Goal: Task Accomplishment & Management: Use online tool/utility

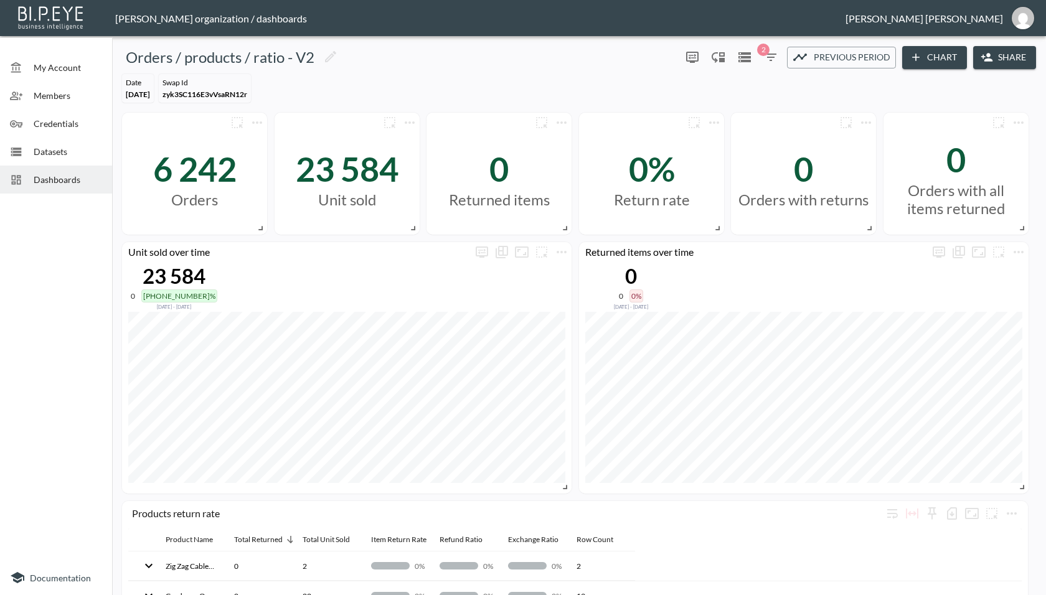
click at [54, 181] on span "Dashboards" at bounding box center [68, 179] width 68 height 13
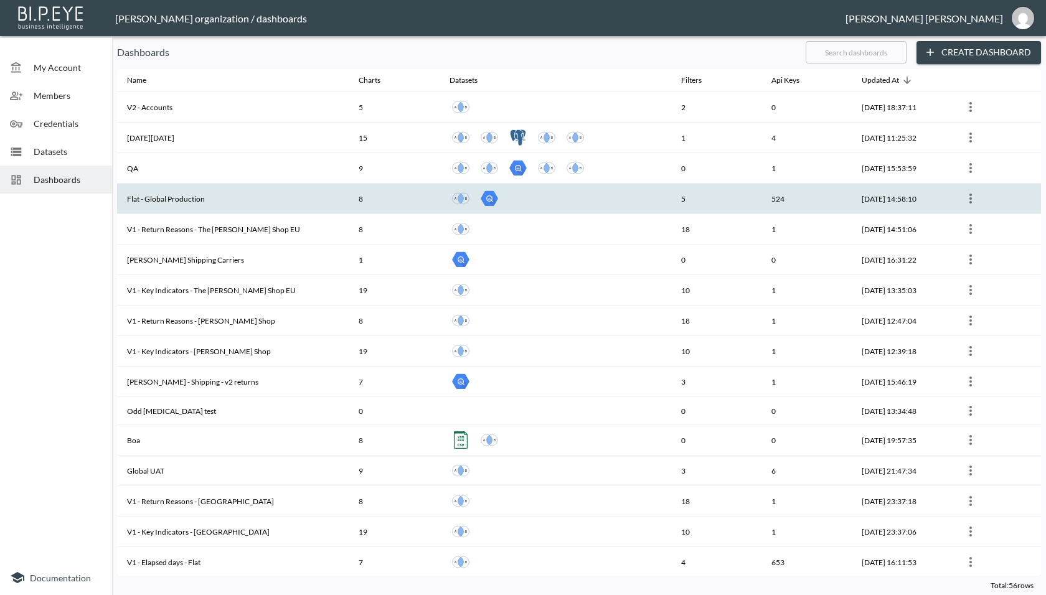
click at [167, 201] on th "Flat - Global Production" at bounding box center [233, 199] width 232 height 31
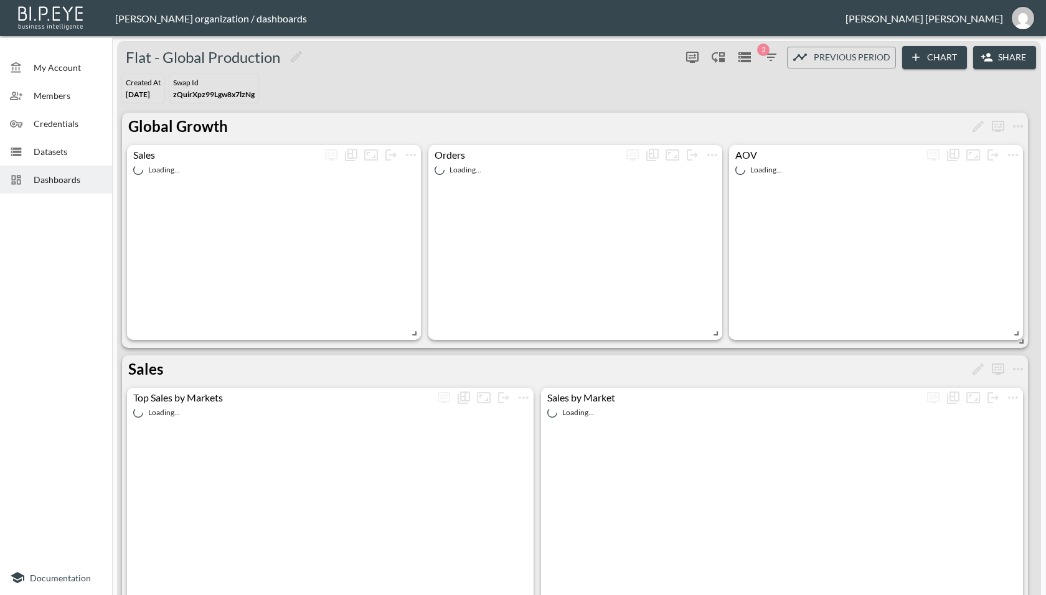
click at [1005, 57] on button "Share" at bounding box center [1004, 57] width 63 height 23
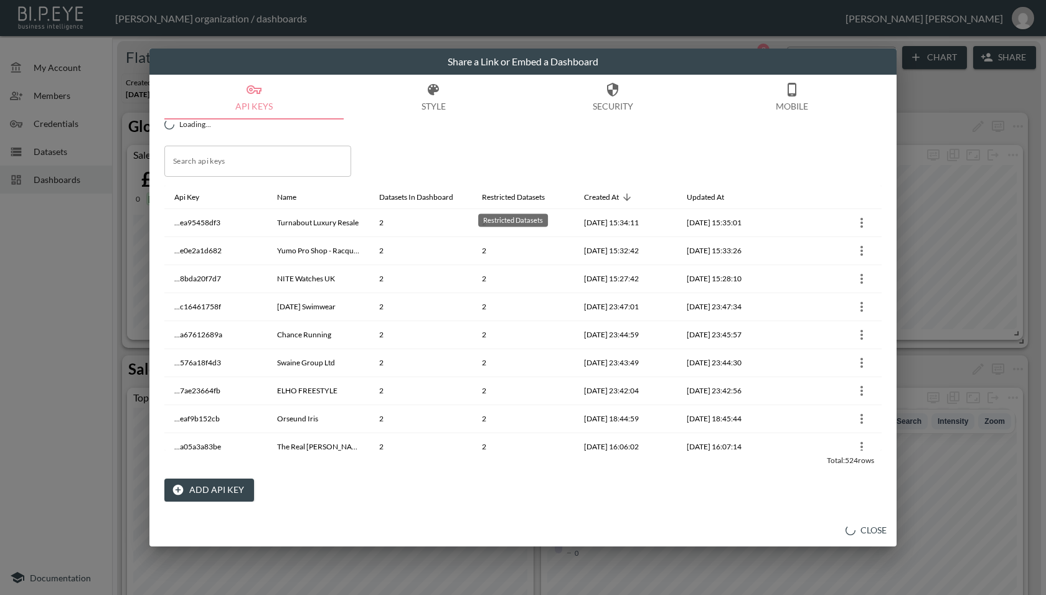
click at [291, 167] on input "Search api keys" at bounding box center [257, 161] width 187 height 31
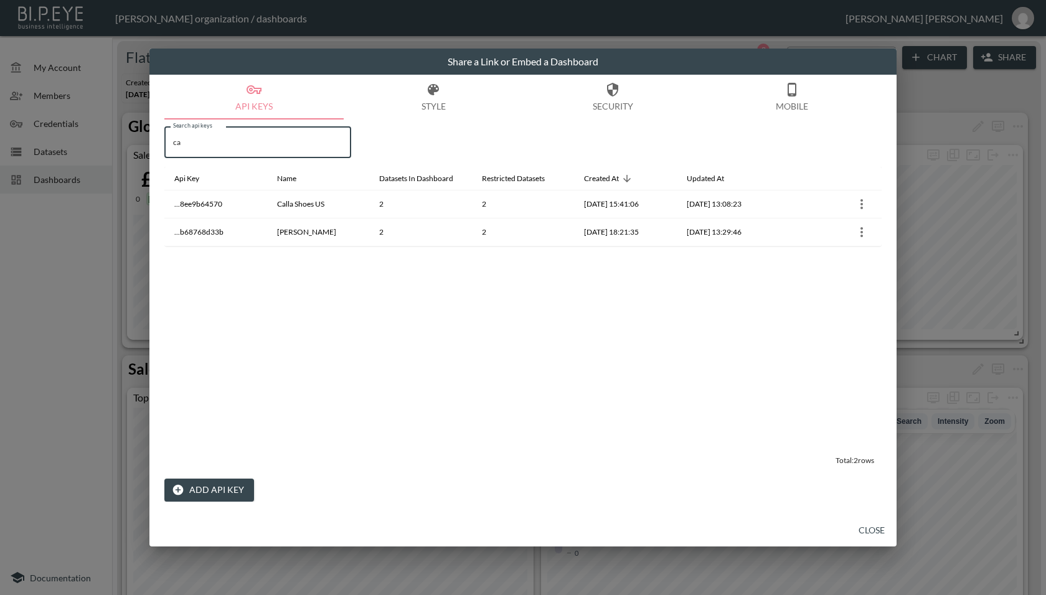
type input "c"
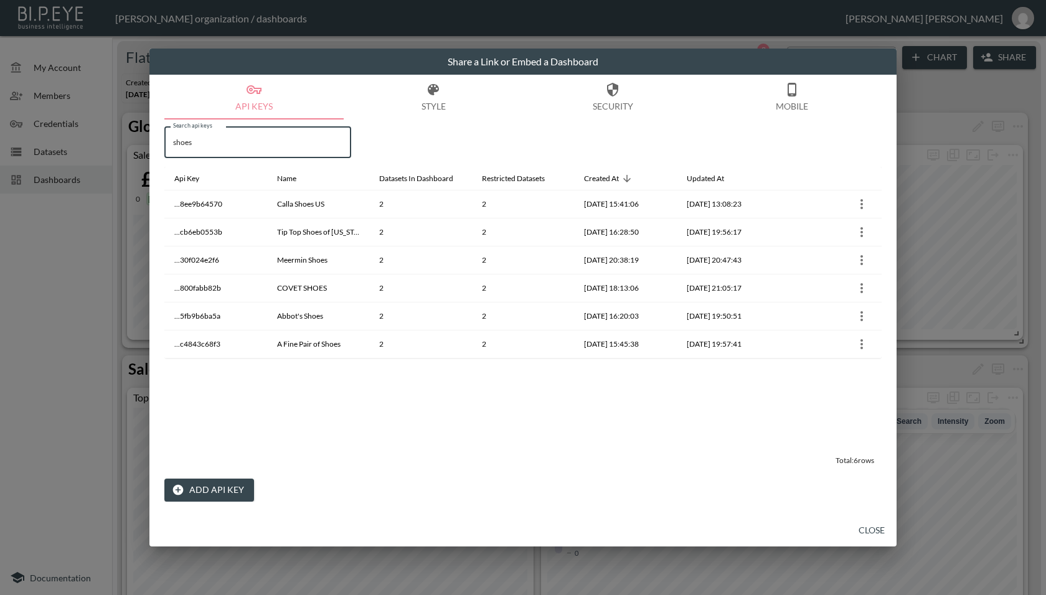
type input "shoes"
click at [212, 494] on button "Add API Key" at bounding box center [209, 490] width 90 height 23
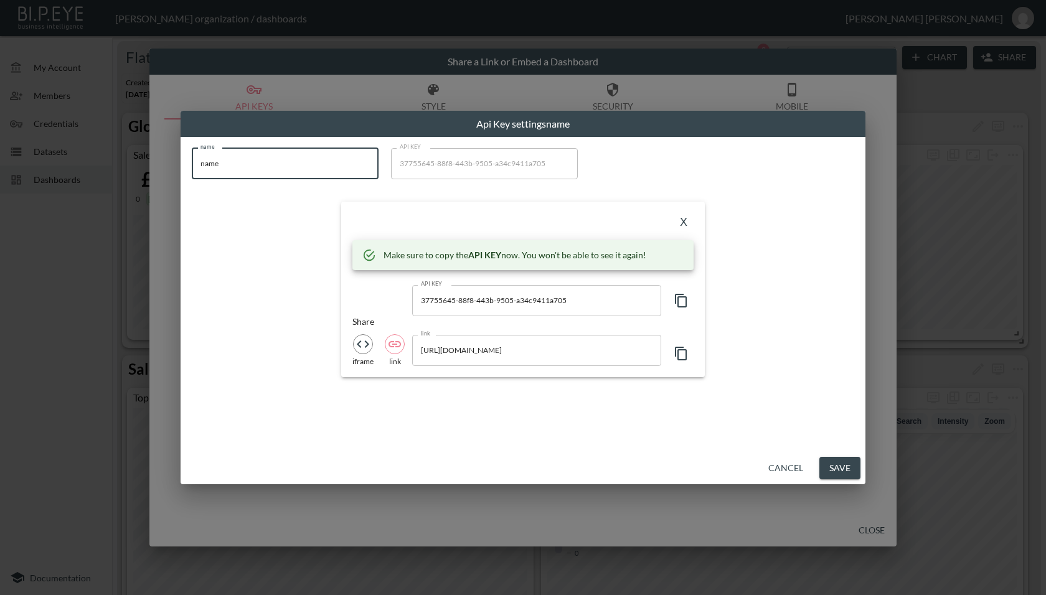
click at [306, 164] on input "name" at bounding box center [285, 163] width 187 height 31
paste input "Calla Shoes"
type input "Calla Shoes"
click at [677, 303] on icon "button" at bounding box center [681, 301] width 12 height 14
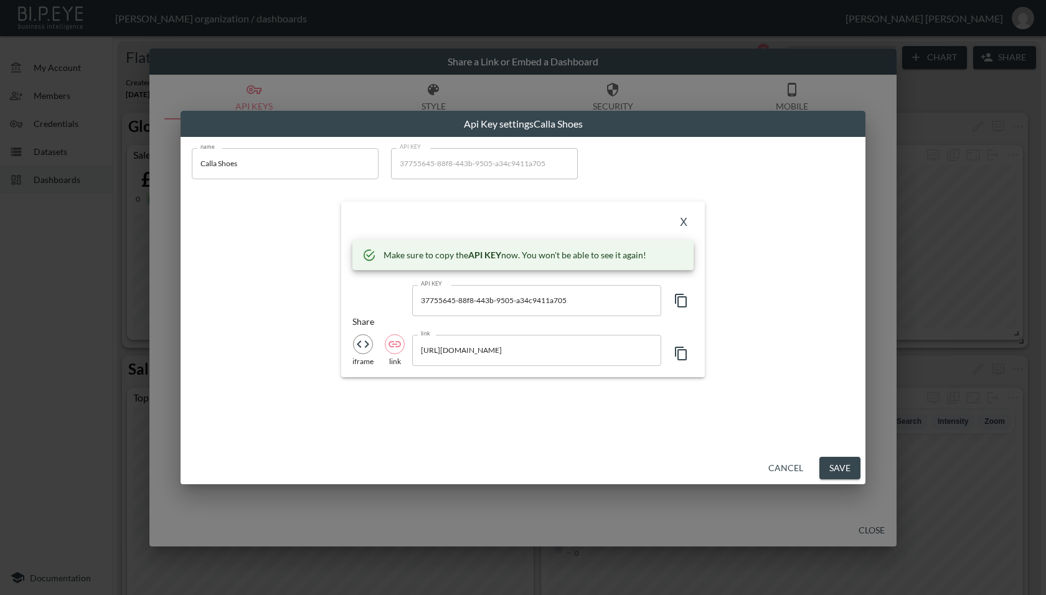
click at [603, 350] on input "[URL][DOMAIN_NAME]" at bounding box center [536, 350] width 249 height 31
drag, startPoint x: 463, startPoint y: 350, endPoint x: 609, endPoint y: 347, distance: 146.9
click at [609, 347] on input "[URL][DOMAIN_NAME]" at bounding box center [536, 350] width 249 height 31
click at [545, 362] on input "[URL][DOMAIN_NAME]" at bounding box center [536, 350] width 249 height 31
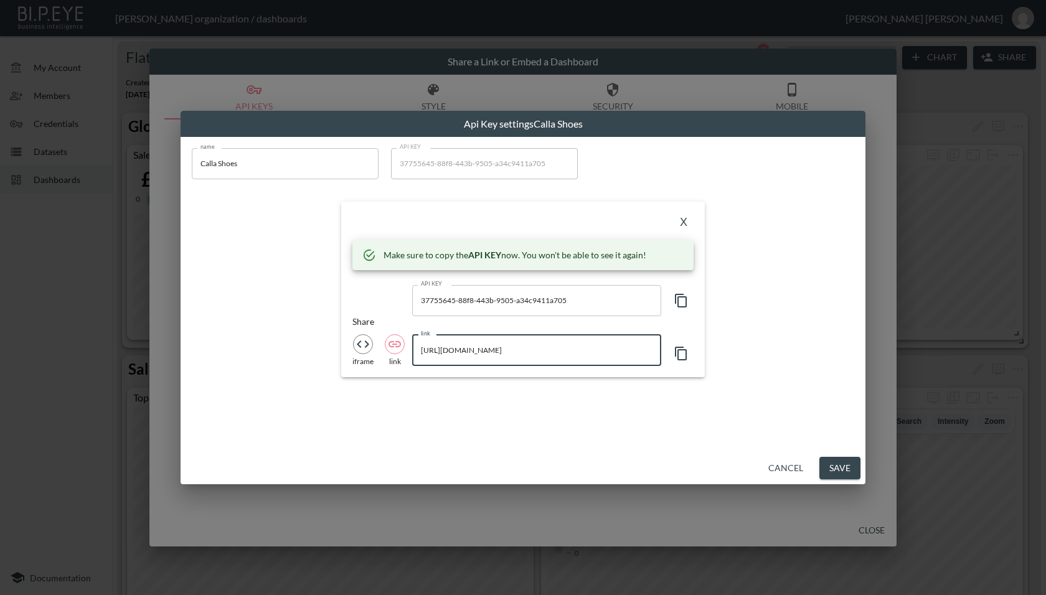
drag, startPoint x: 464, startPoint y: 353, endPoint x: 493, endPoint y: 353, distance: 29.3
click at [493, 353] on input "[URL][DOMAIN_NAME]" at bounding box center [536, 350] width 249 height 31
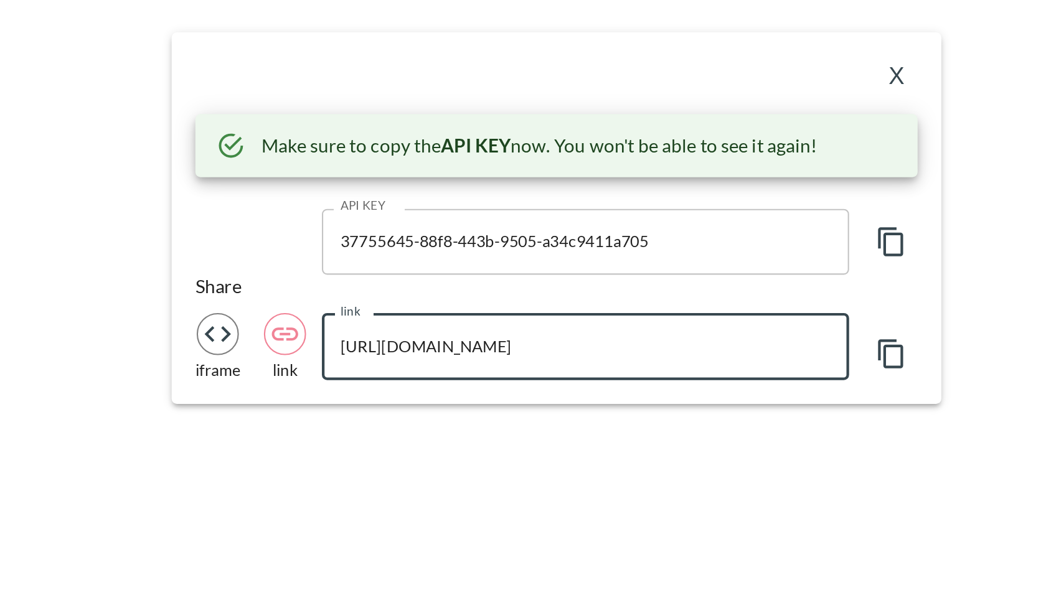
drag, startPoint x: 462, startPoint y: 350, endPoint x: 606, endPoint y: 345, distance: 144.5
click at [606, 345] on input "[URL][DOMAIN_NAME]" at bounding box center [536, 350] width 249 height 31
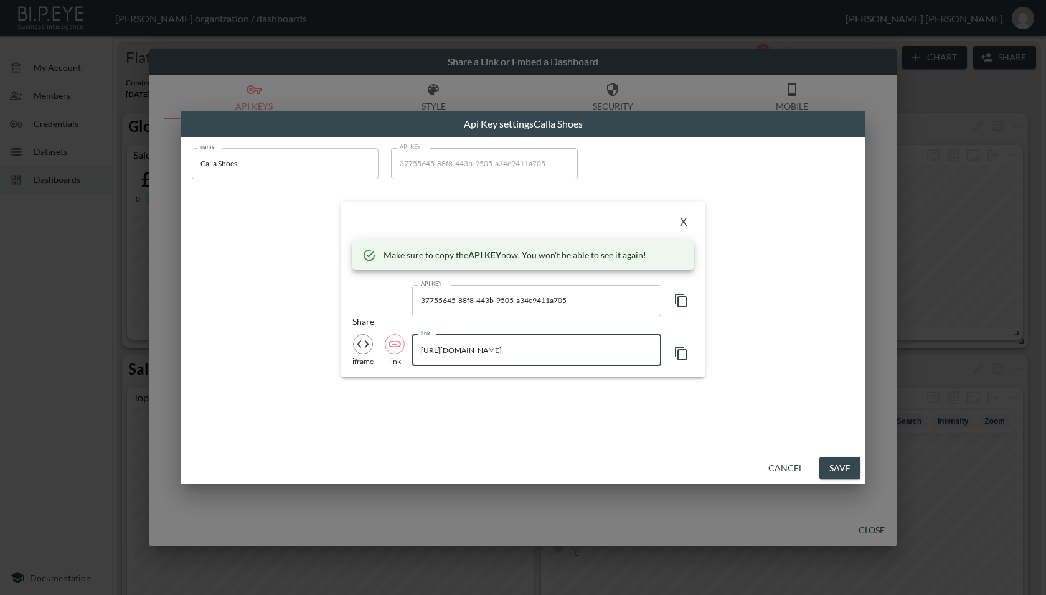
scroll to position [0, 0]
click at [684, 228] on button "X" at bounding box center [684, 223] width 20 height 20
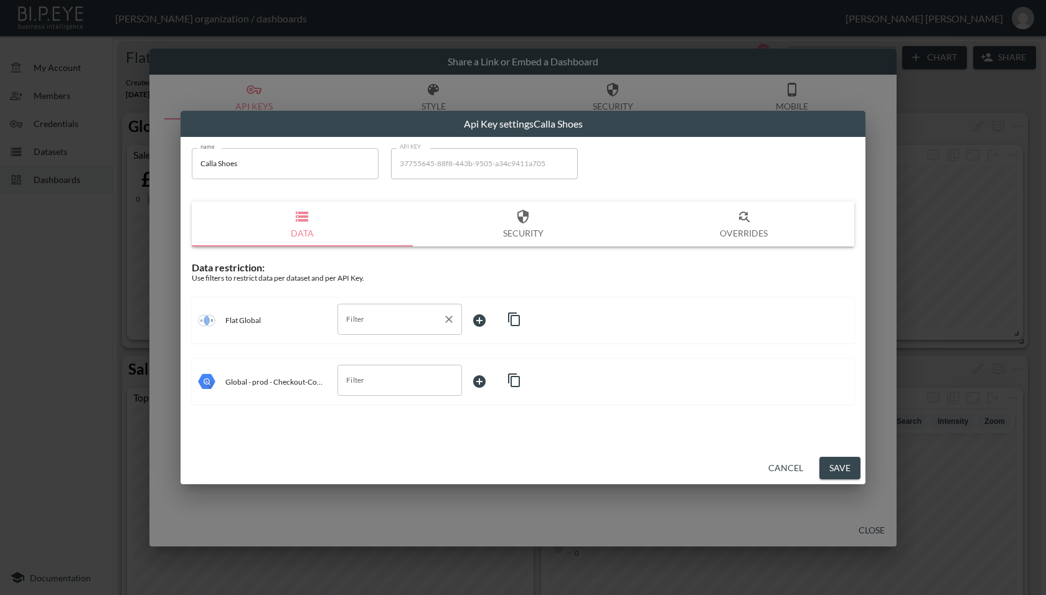
click at [413, 327] on input "Filter" at bounding box center [390, 319] width 95 height 20
click at [383, 385] on span "swapId" at bounding box center [399, 386] width 105 height 11
type input "swapId"
click at [491, 314] on body "BI.P.EYE, Interactive Analytics Dashboards - app [PERSON_NAME] organization / d…" at bounding box center [523, 297] width 1046 height 595
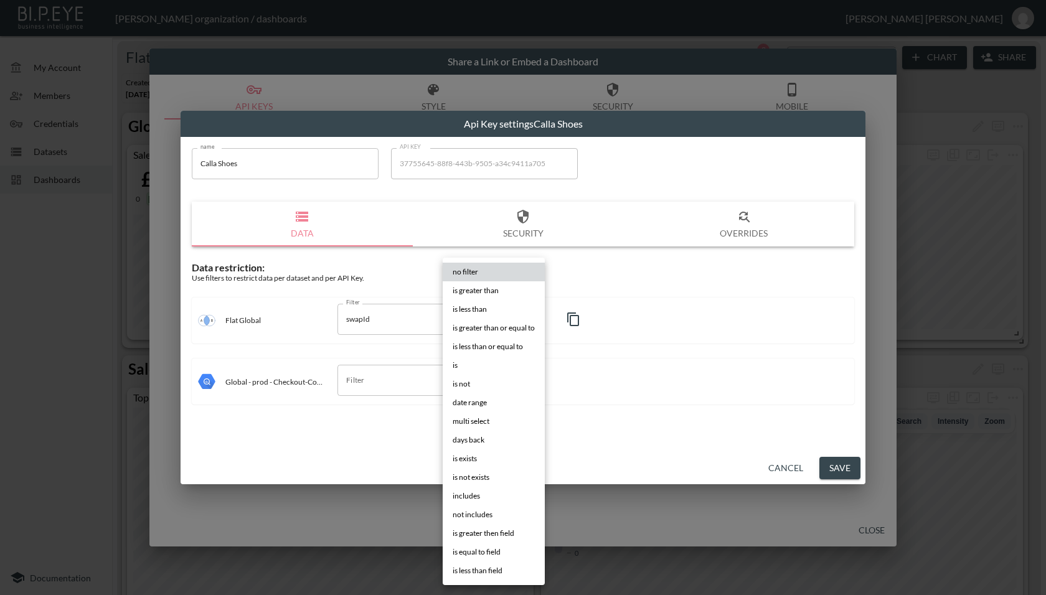
click at [471, 364] on li "is" at bounding box center [494, 365] width 102 height 19
type input "is"
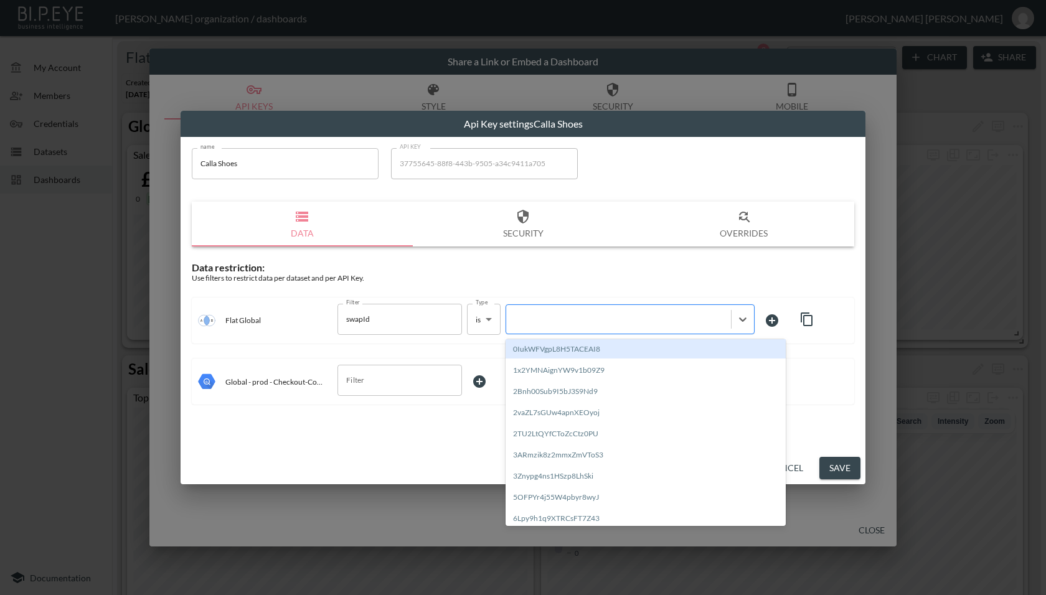
click at [605, 330] on div at bounding box center [629, 319] width 249 height 30
paste input "hR8rYHpFezxs3PjrtFK7"
type input "hR8rYHpFezxs3PjrtFK7"
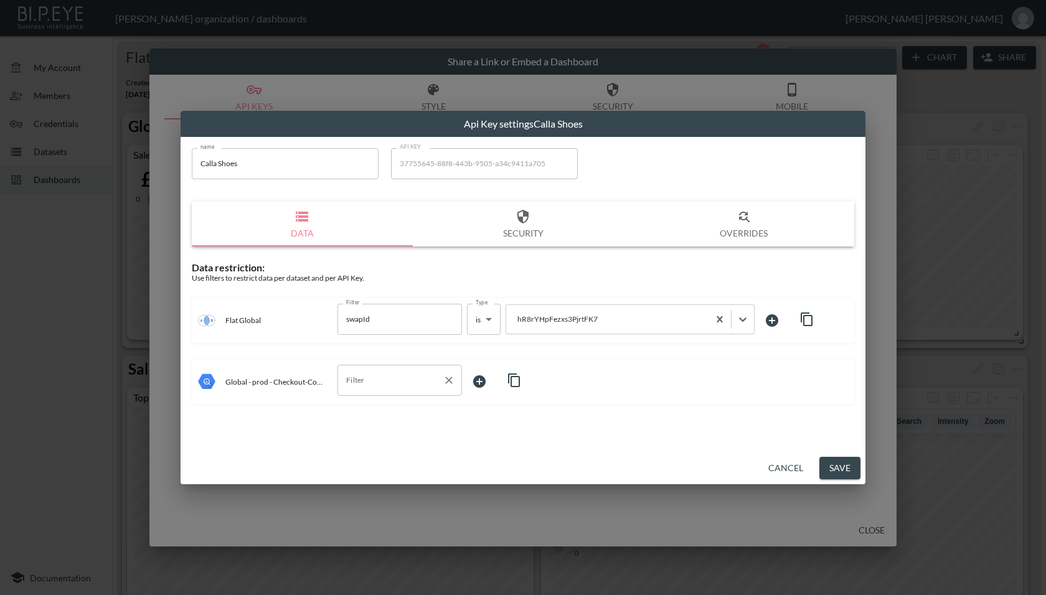
click at [400, 377] on input "Filter" at bounding box center [390, 380] width 95 height 20
click at [378, 410] on span "storeId" at bounding box center [399, 410] width 105 height 11
type input "storeId"
click at [491, 387] on body "BI.P.EYE, Interactive Analytics Dashboards - app [PERSON_NAME] organization / d…" at bounding box center [523, 297] width 1046 height 595
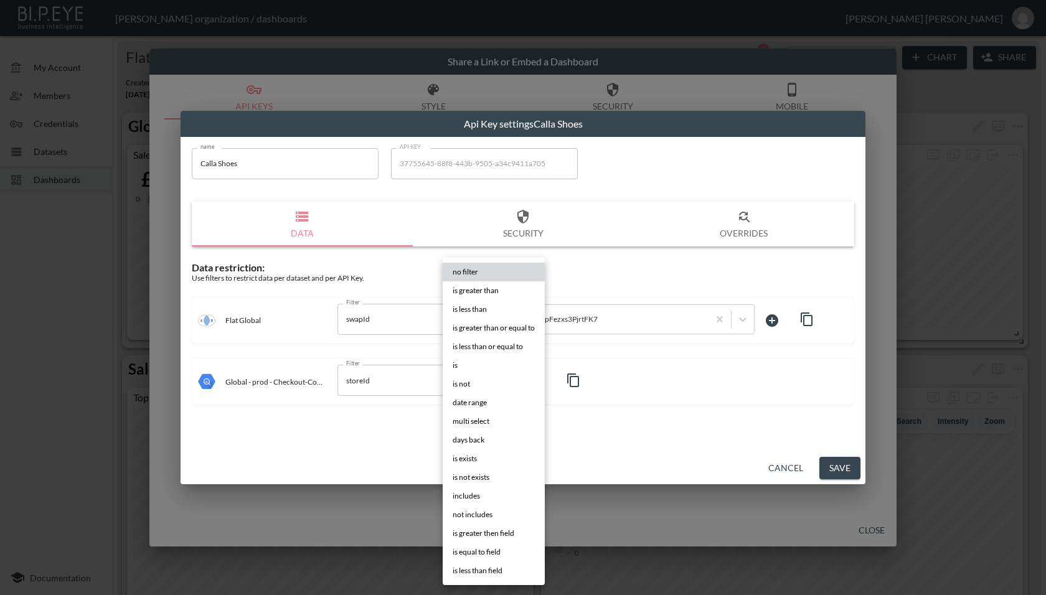
click at [472, 372] on li "is" at bounding box center [494, 365] width 102 height 19
type input "is"
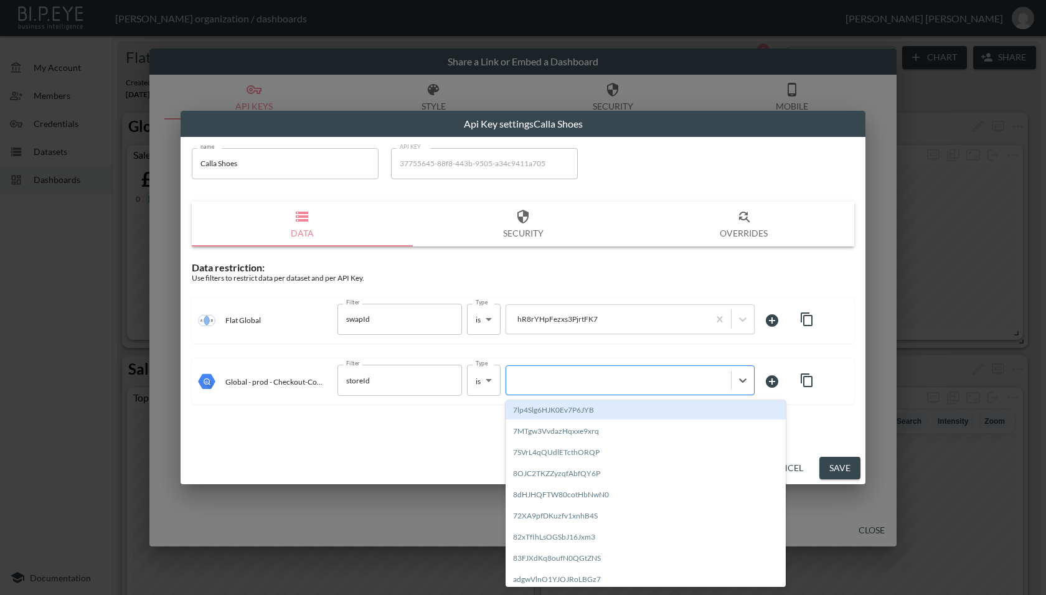
click at [585, 388] on div at bounding box center [618, 380] width 225 height 17
paste input "hR8rYHpFezxs3PjrtFK7"
type input "hR8rYHpFezxs3PjrtFK7"
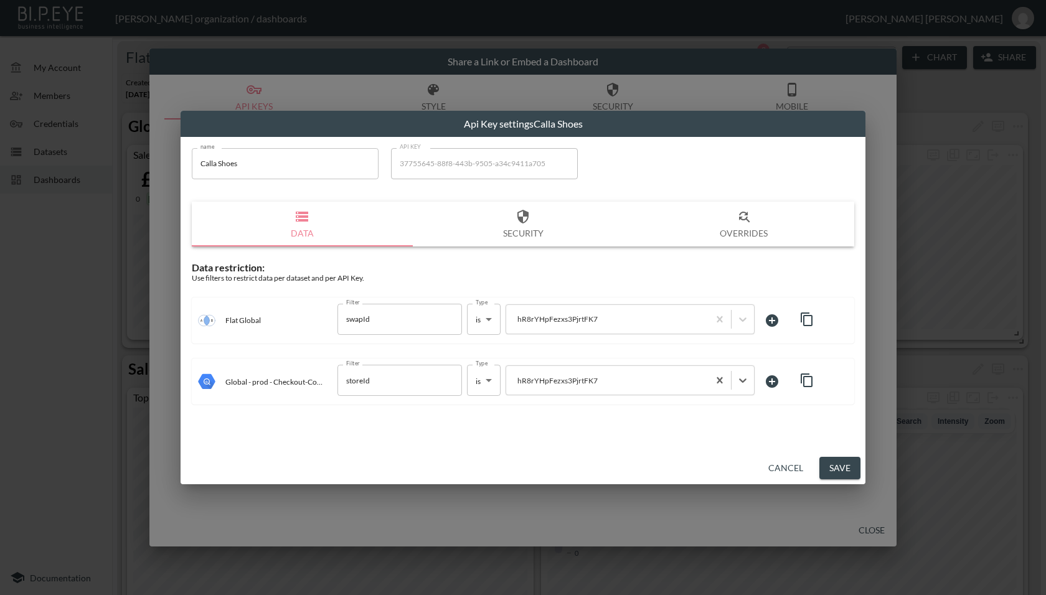
click at [566, 422] on div "name Calla Shoes name API KEY 37755645-88f8-443b-9505-a34c9411a705 API KEY Data…" at bounding box center [523, 294] width 685 height 315
click at [822, 475] on button "Save" at bounding box center [839, 468] width 41 height 23
